Goal: Subscribe to service/newsletter

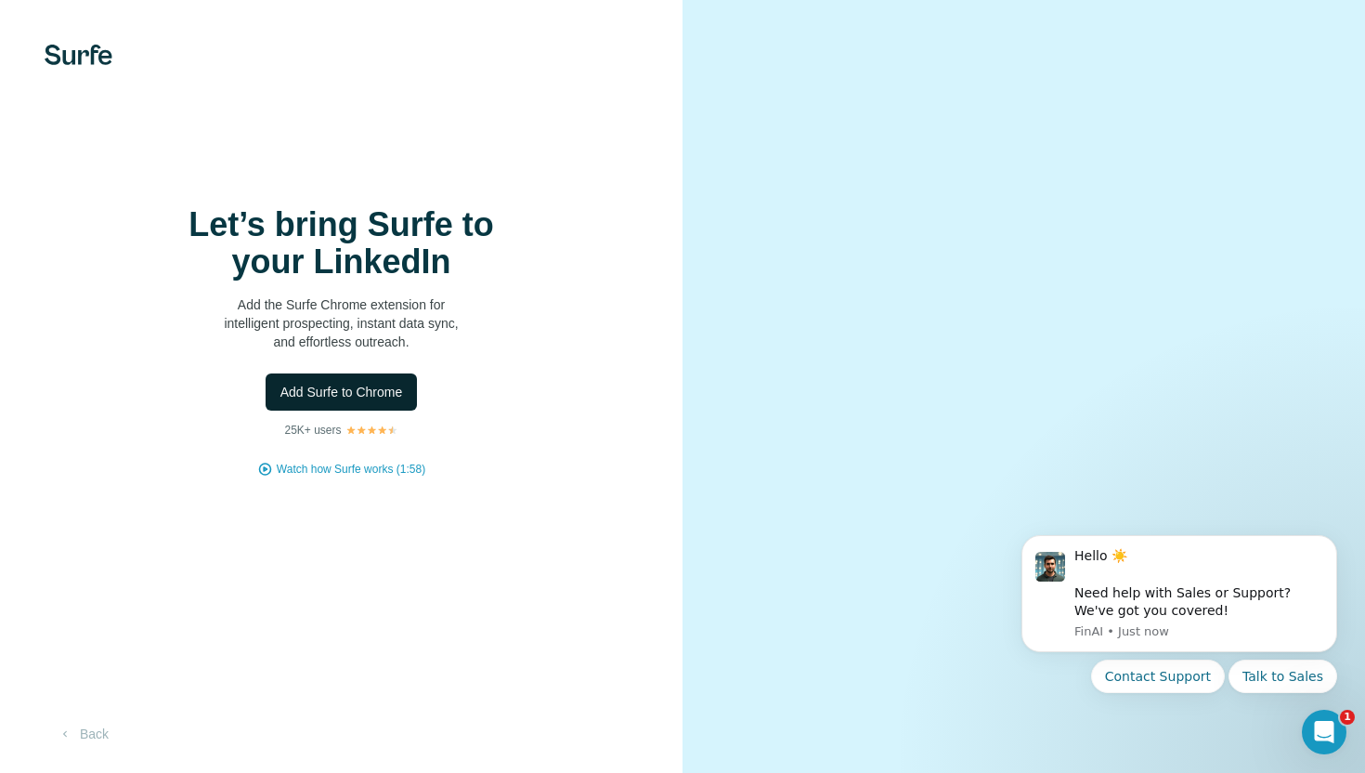
click at [326, 397] on span "Add Surfe to Chrome" at bounding box center [341, 392] width 123 height 19
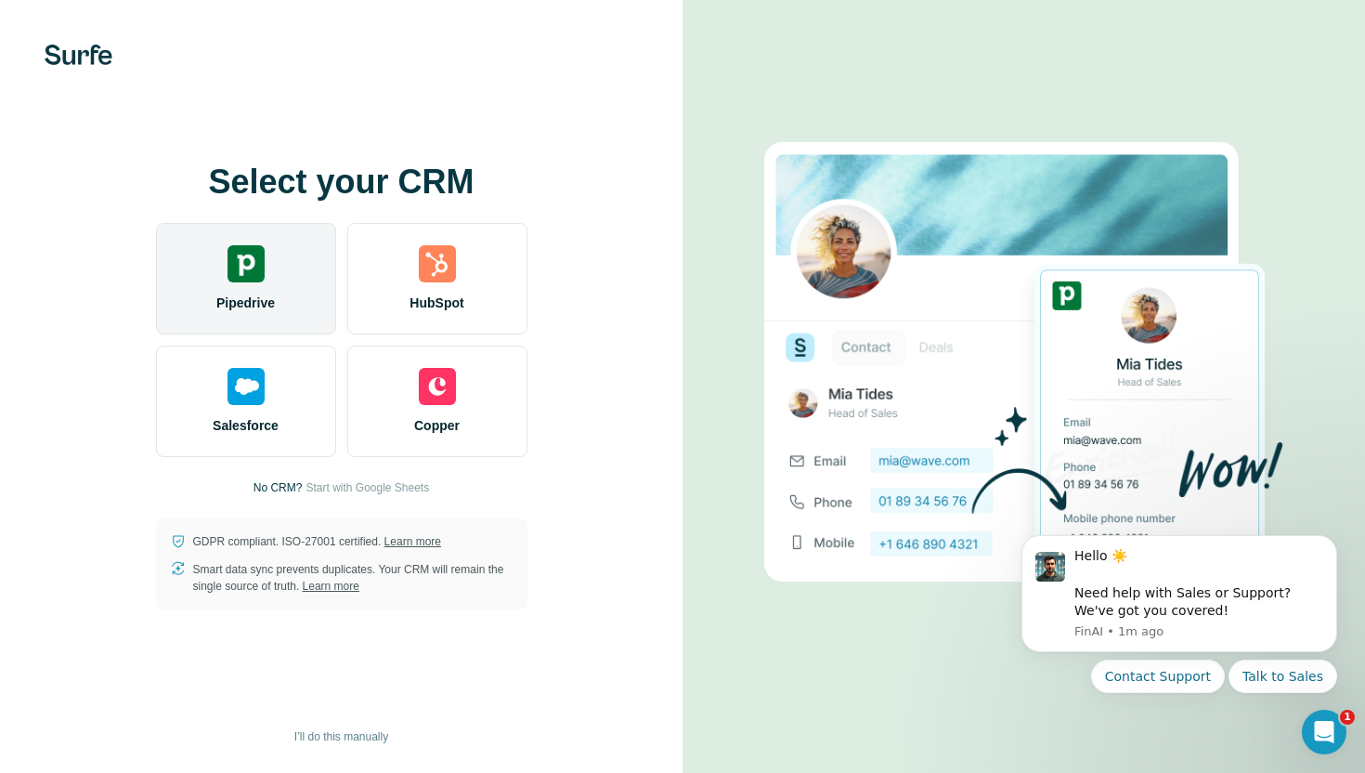
click at [241, 291] on div "Pipedrive" at bounding box center [246, 278] width 180 height 111
